Goal: Information Seeking & Learning: Find specific fact

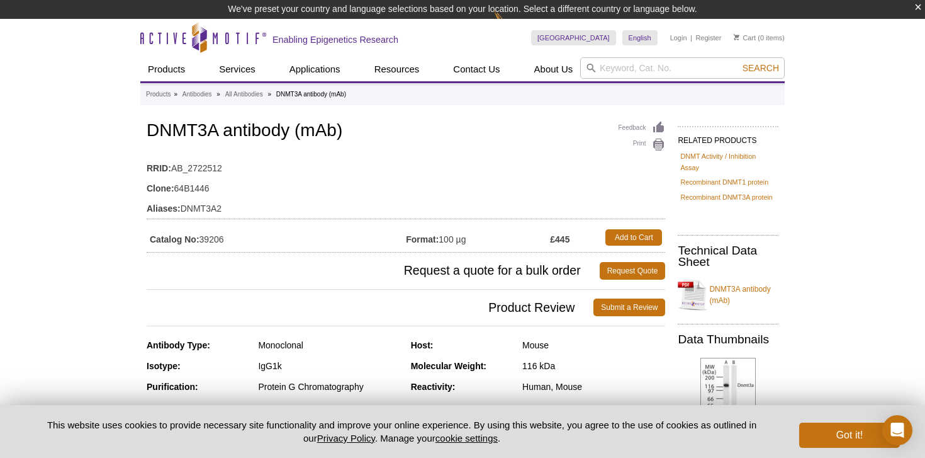
click at [492, 174] on td "RRID: AB_2722512" at bounding box center [406, 165] width 519 height 20
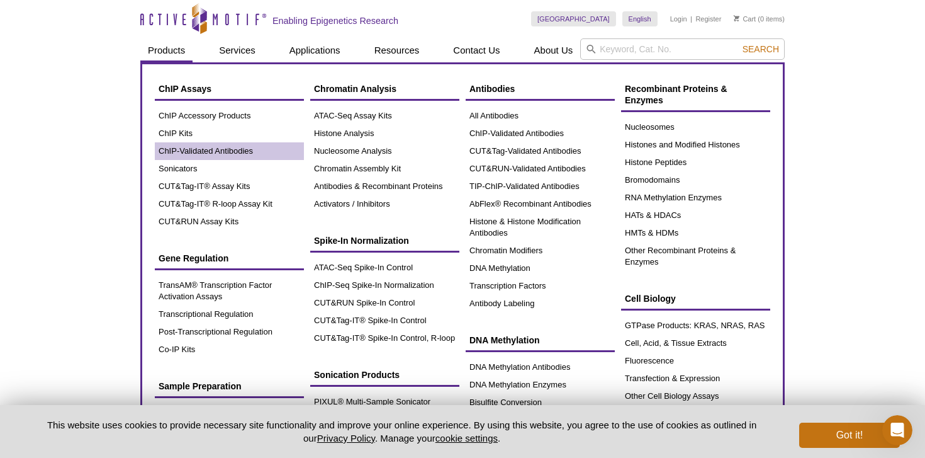
click at [184, 146] on link "ChIP-Validated Antibodies" at bounding box center [229, 151] width 149 height 18
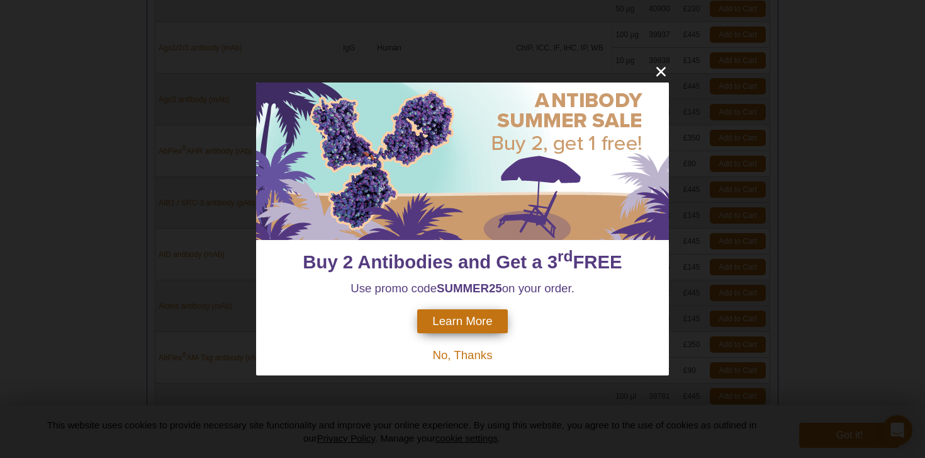
scroll to position [862, 0]
click at [658, 74] on icon "close" at bounding box center [661, 71] width 9 height 9
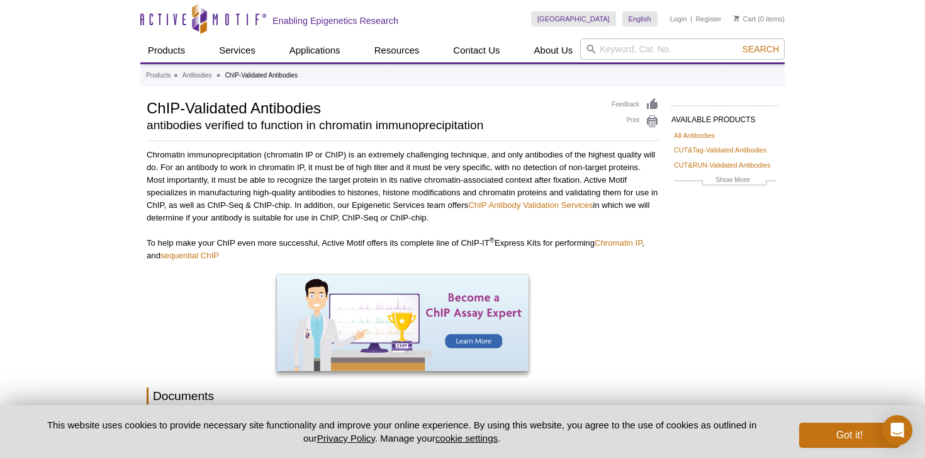
scroll to position [0, 0]
click at [653, 49] on input "search" at bounding box center [682, 48] width 205 height 21
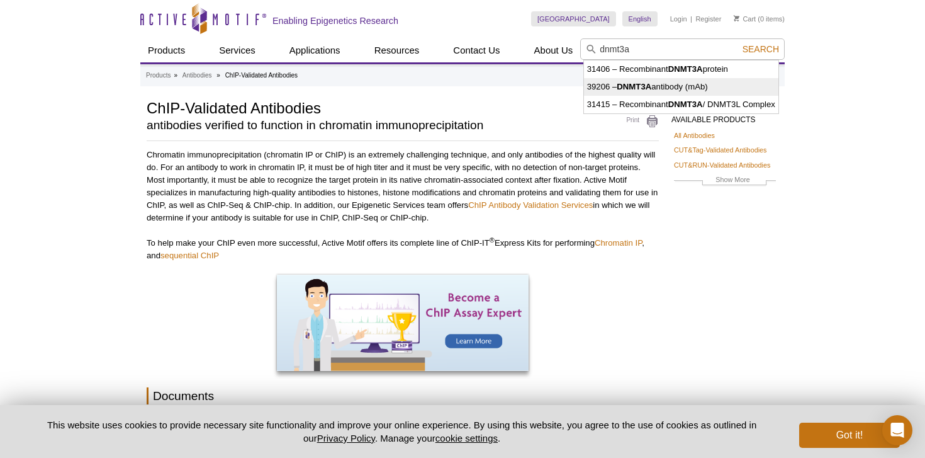
click at [712, 85] on li "39206 – DNMT3A antibody (mAb)" at bounding box center [681, 87] width 195 height 18
type input "39206 – DNMT3A antibody (mAb)"
